Goal: Task Accomplishment & Management: Use online tool/utility

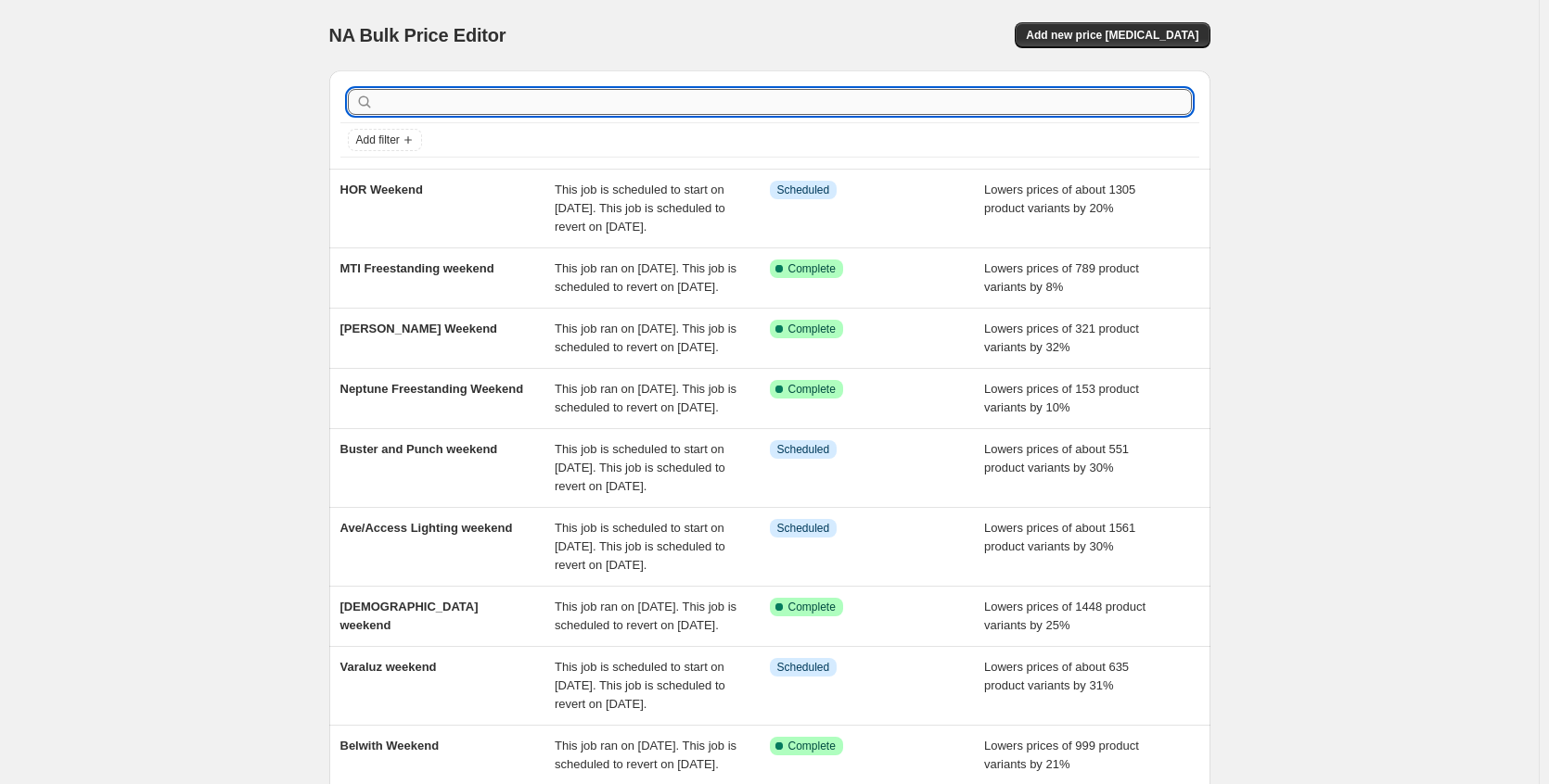
click at [969, 107] on input "text" at bounding box center [784, 101] width 814 height 26
type input "an"
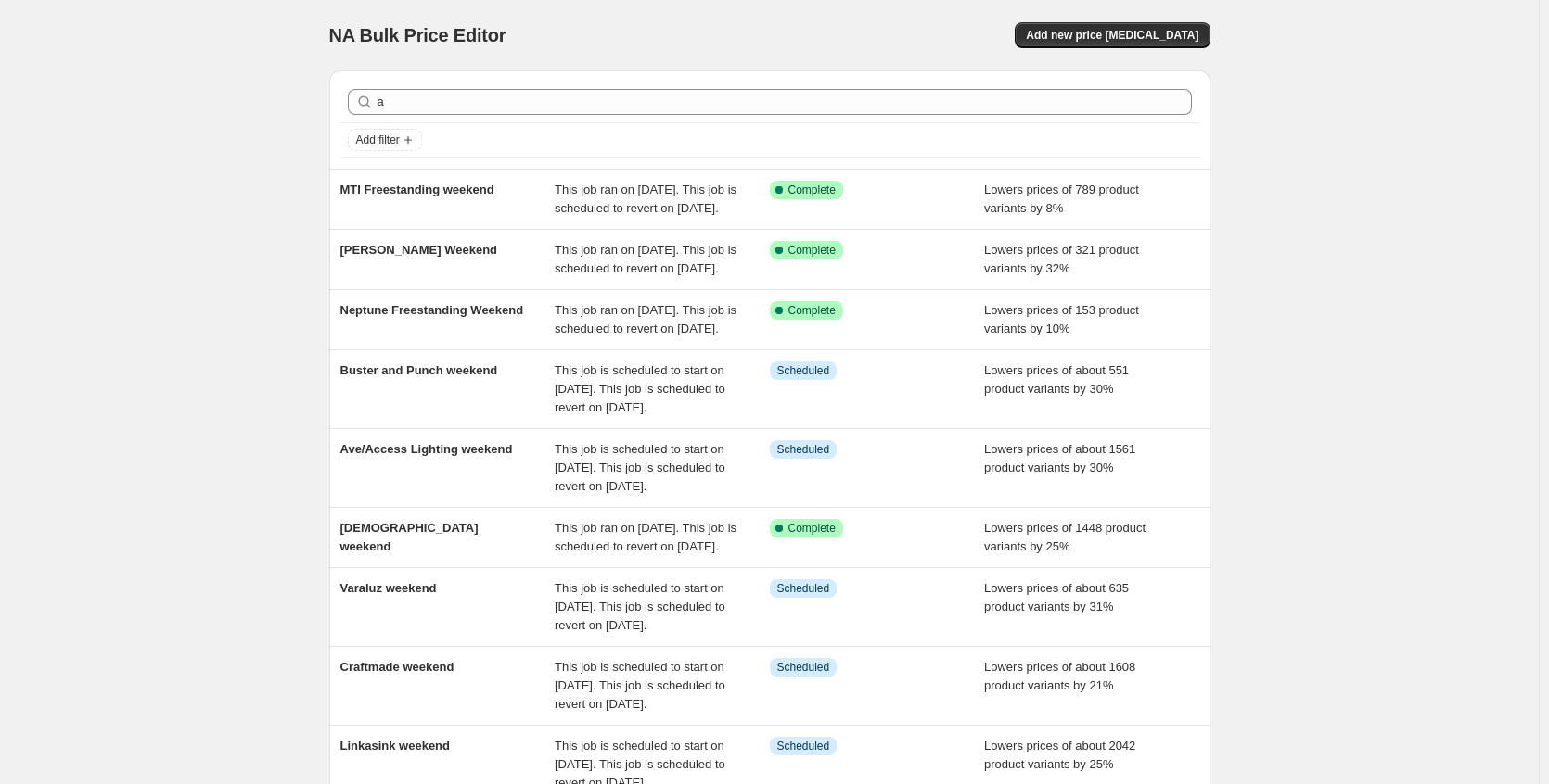
click at [402, 80] on div "a Clear Add filter" at bounding box center [769, 119] width 881 height 98
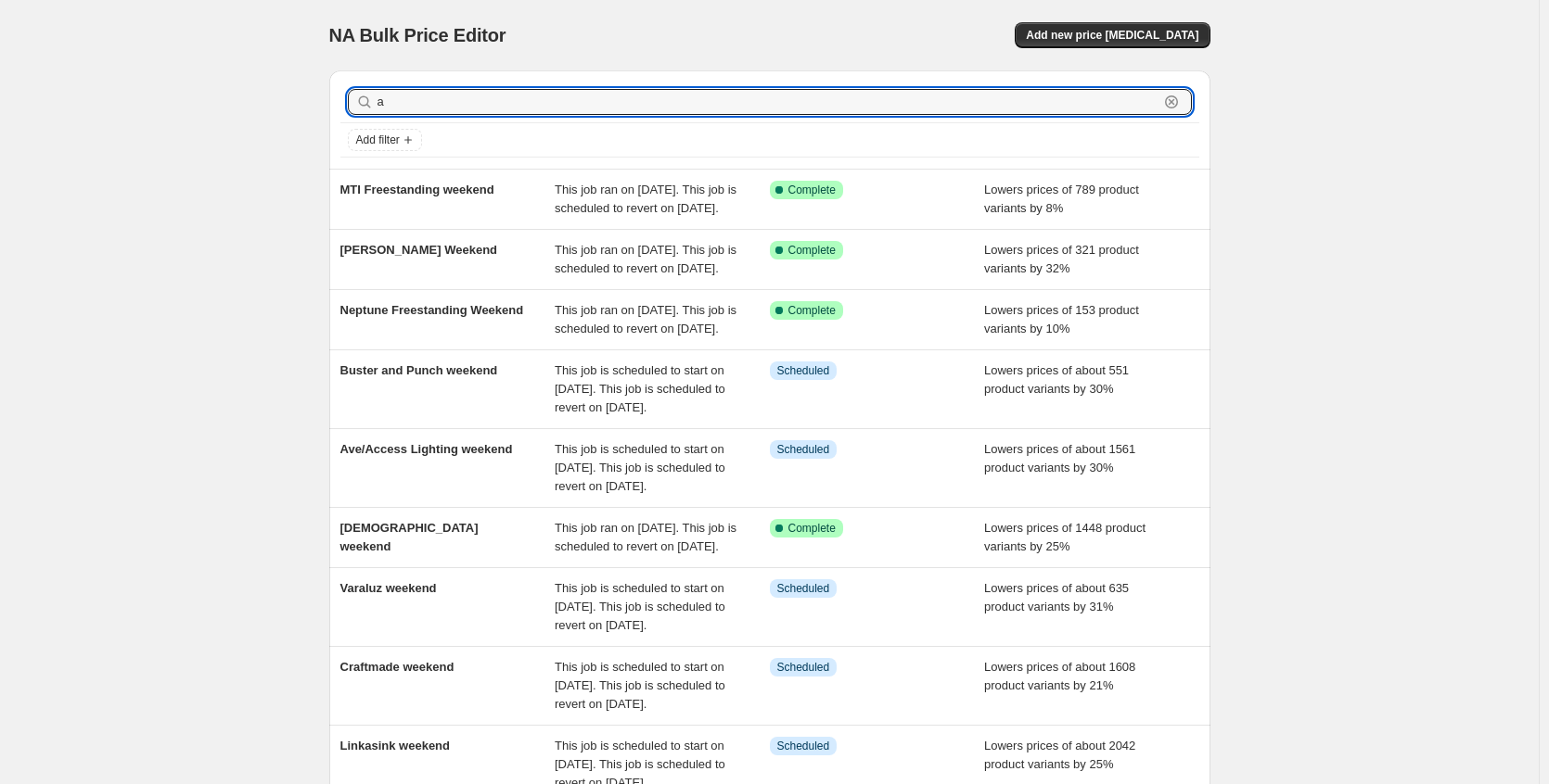
drag, startPoint x: 404, startPoint y: 104, endPoint x: 356, endPoint y: 105, distance: 48.0
click at [356, 105] on div "a Clear" at bounding box center [770, 101] width 844 height 26
type input "craft"
